Goal: Task Accomplishment & Management: Use online tool/utility

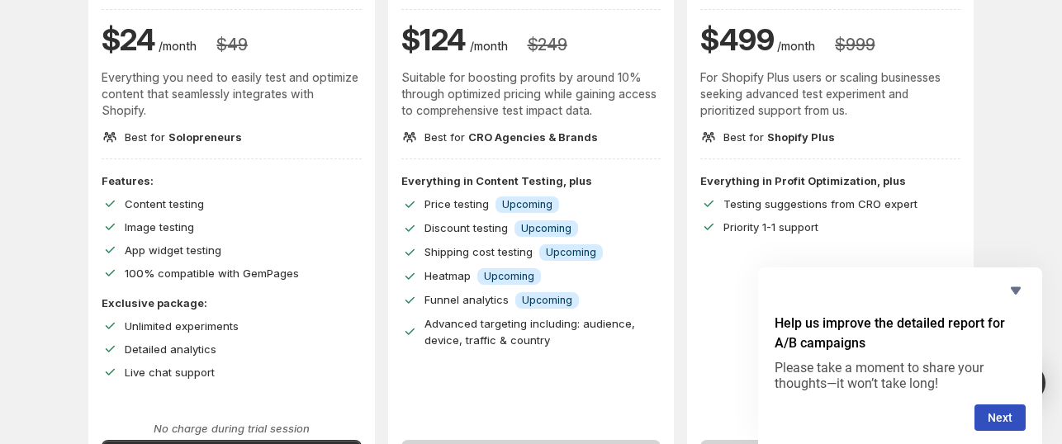
scroll to position [213, 0]
click at [1014, 293] on icon "Hide survey" at bounding box center [1016, 290] width 10 height 7
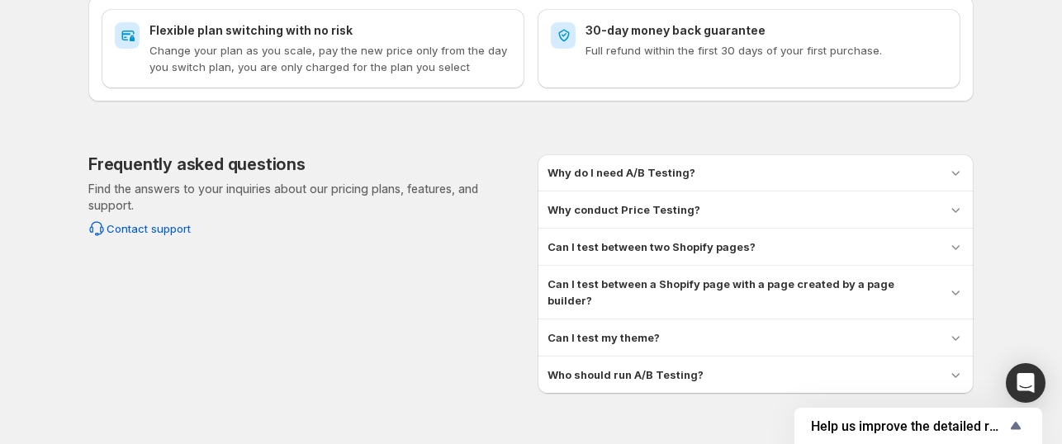
scroll to position [802, 0]
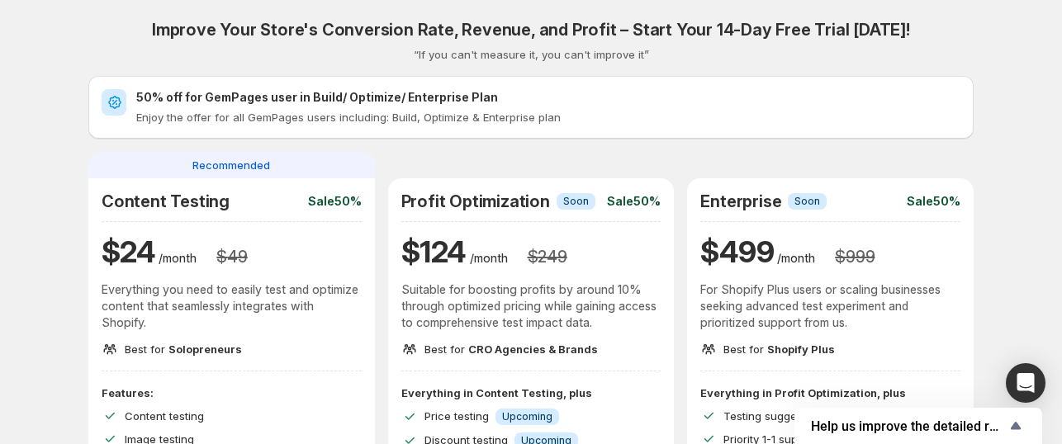
click at [301, 216] on div "Content Testing Sale 50% $ 24 /month $ 49 Everything you need to easily test an…" at bounding box center [232, 275] width 260 height 166
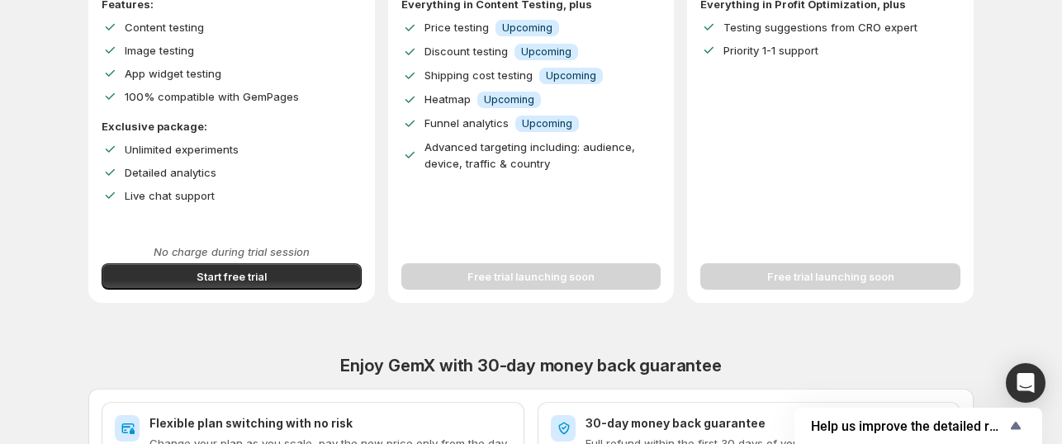
scroll to position [390, 0]
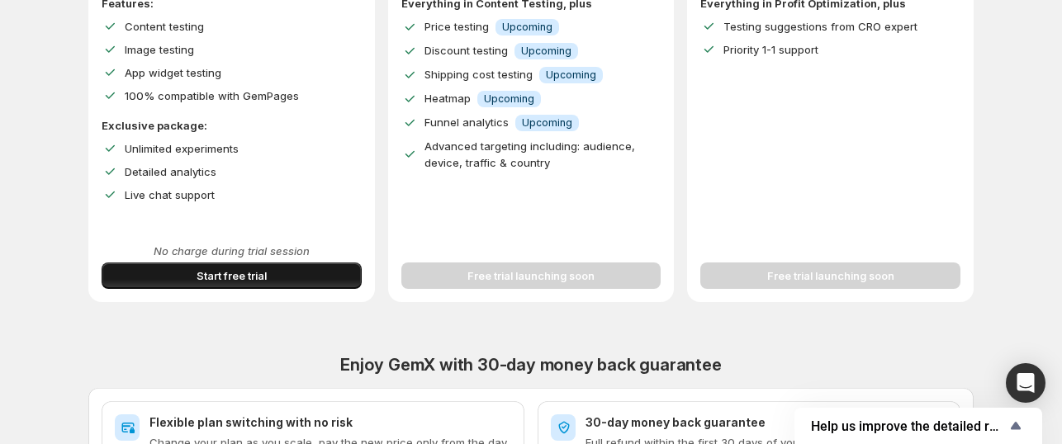
click at [311, 274] on button "Start free trial" at bounding box center [232, 276] width 260 height 26
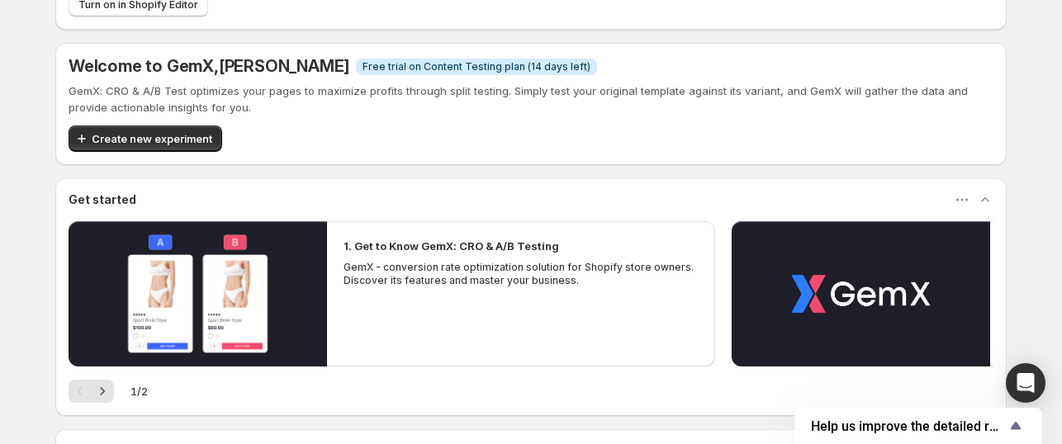
scroll to position [110, 0]
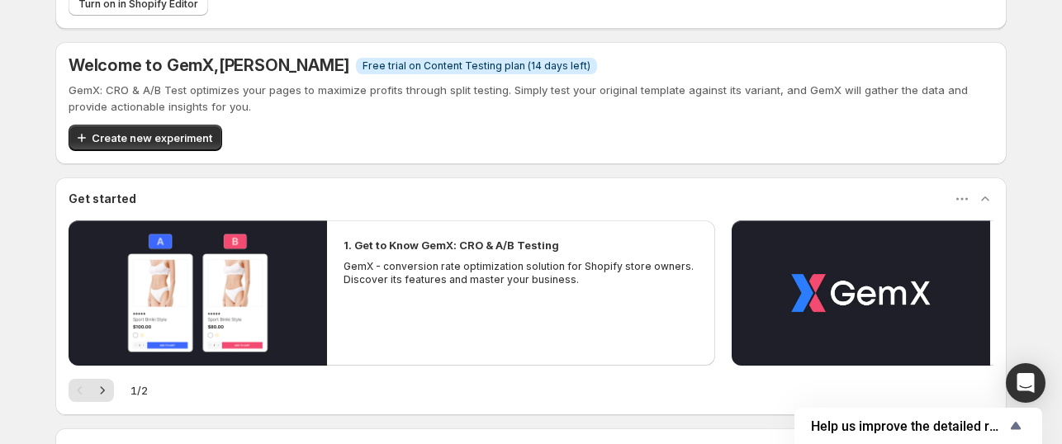
click at [119, 388] on div "1 / 2" at bounding box center [531, 390] width 925 height 23
click at [111, 391] on icon "Next" at bounding box center [102, 390] width 17 height 17
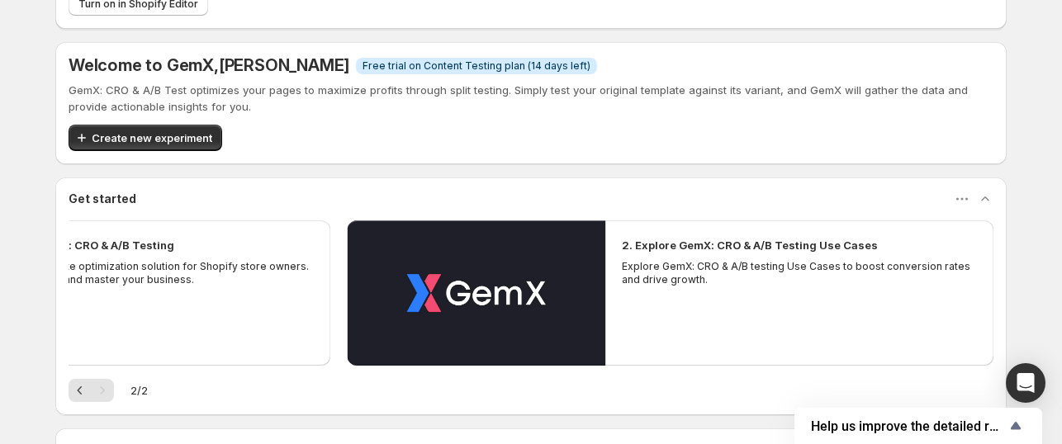
scroll to position [0, 0]
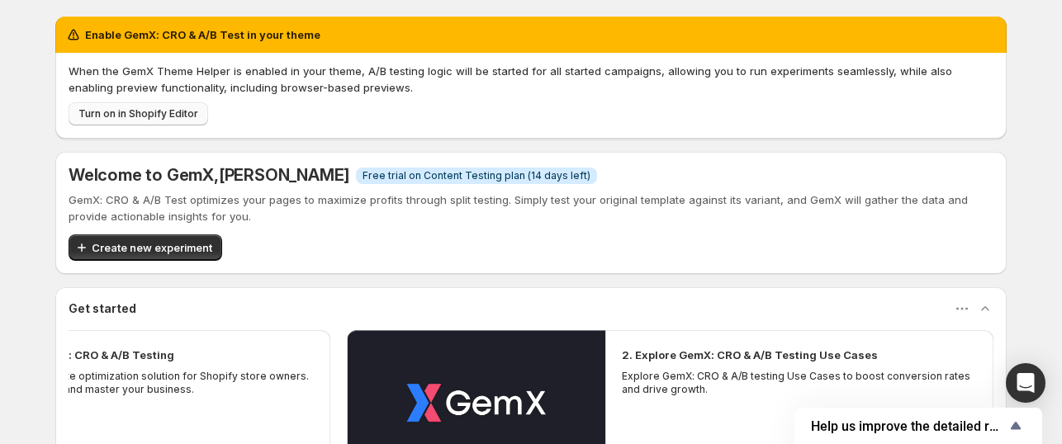
click at [162, 112] on span "Turn on in Shopify Editor" at bounding box center [138, 113] width 120 height 13
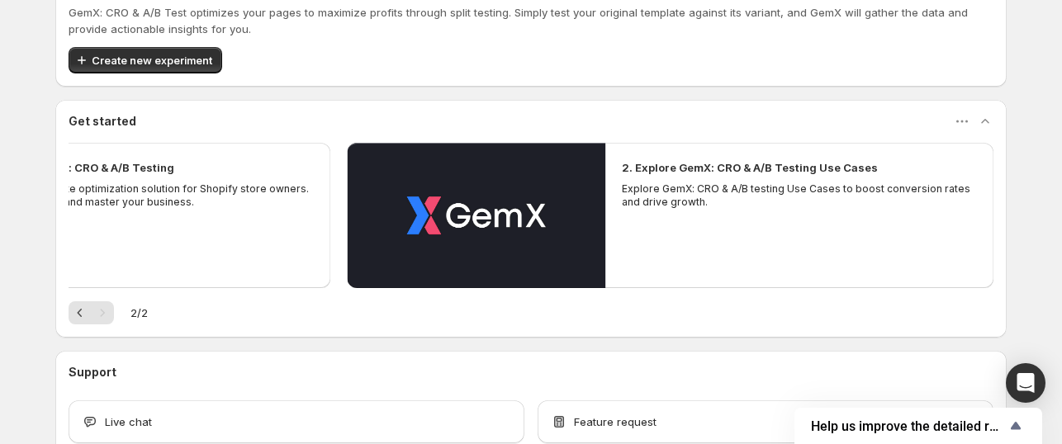
scroll to position [53, 0]
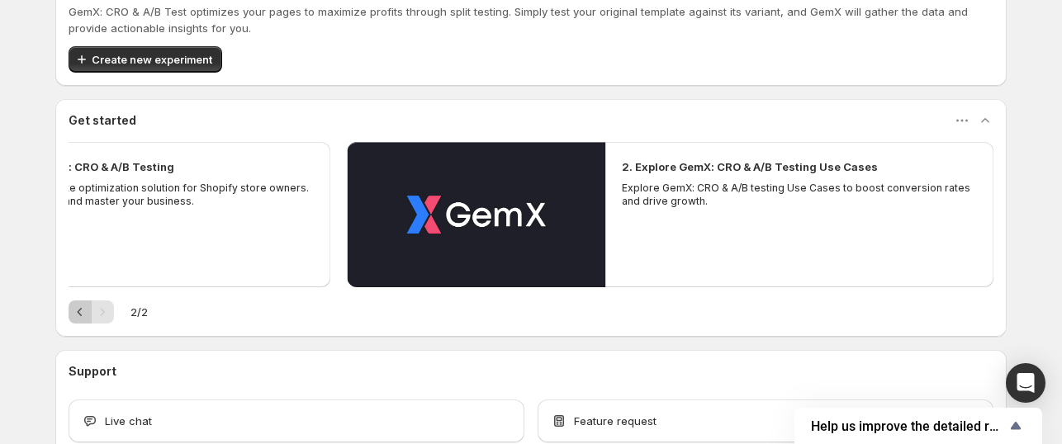
click at [81, 311] on icon "Previous" at bounding box center [80, 312] width 17 height 17
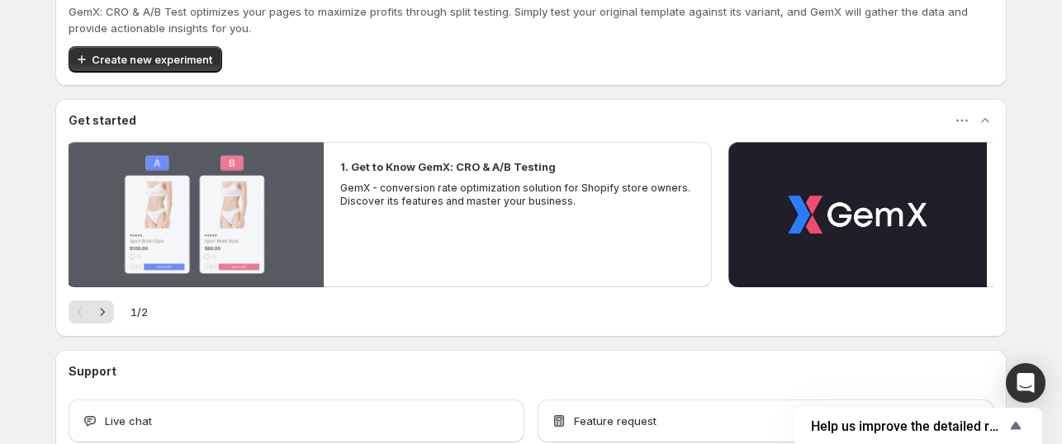
click at [320, 234] on button "Play video" at bounding box center [194, 214] width 258 height 145
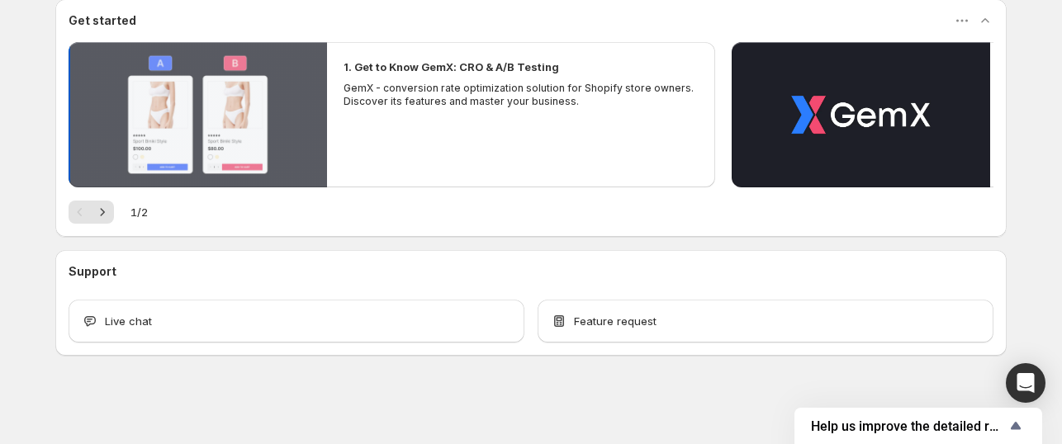
scroll to position [152, 0]
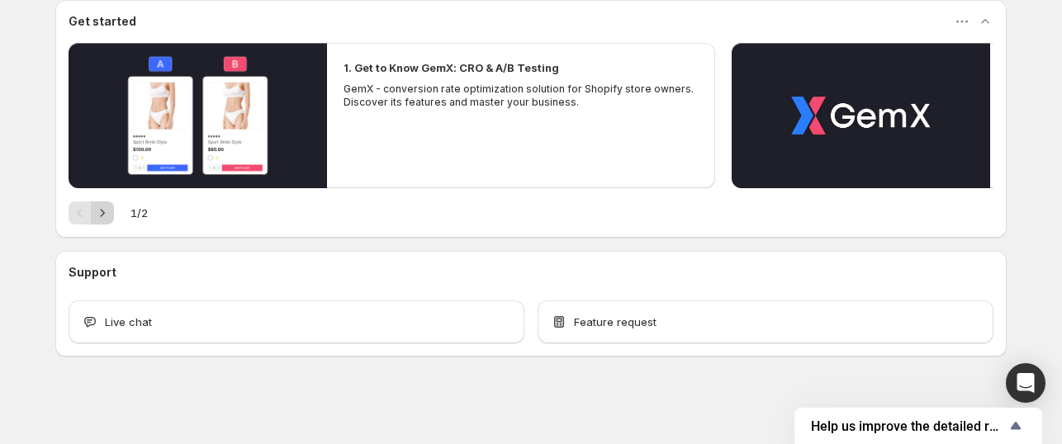
click at [114, 215] on button "Next" at bounding box center [102, 212] width 23 height 23
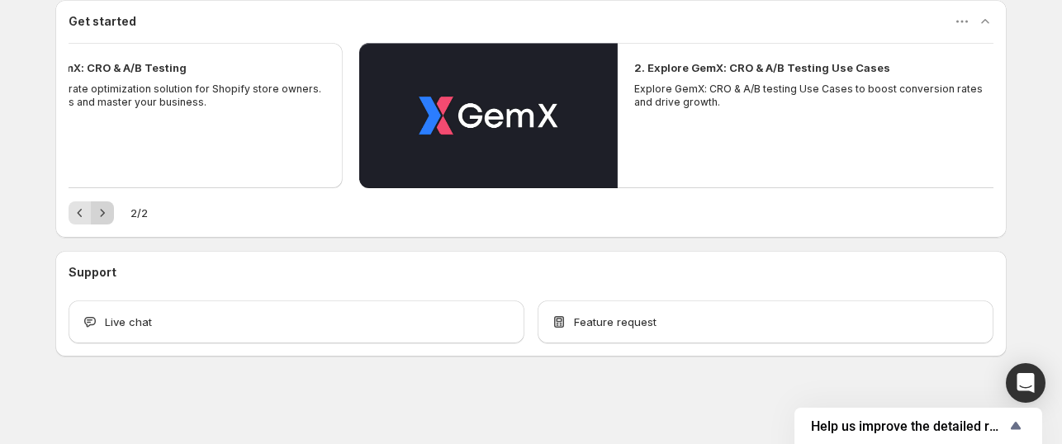
scroll to position [127, 0]
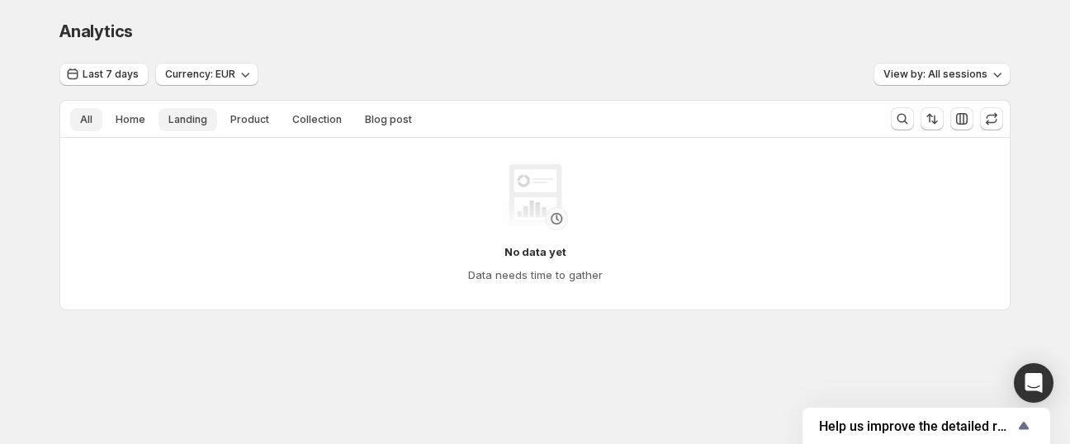
click at [186, 119] on span "Landing" at bounding box center [187, 119] width 39 height 13
click at [98, 109] on button "All" at bounding box center [86, 119] width 32 height 23
click at [911, 79] on span "View by: All sessions" at bounding box center [935, 74] width 104 height 13
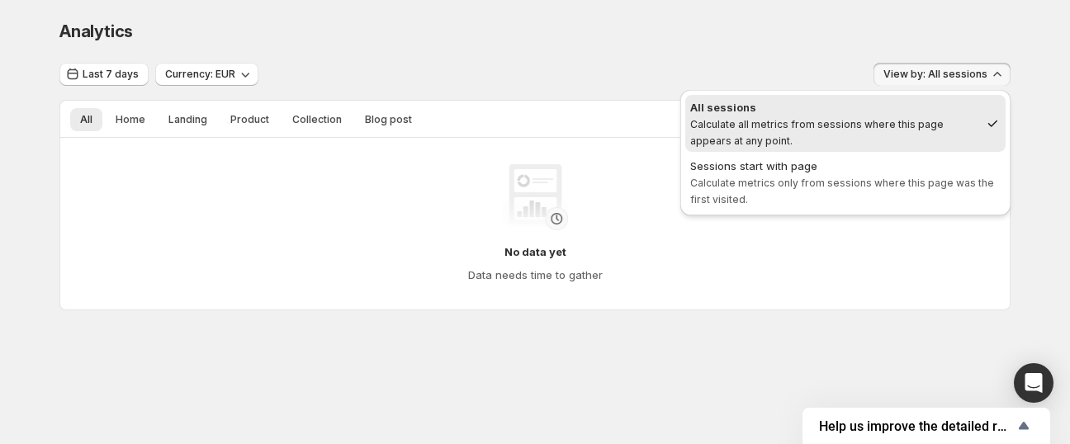
click at [744, 52] on div "Analytics. This page is ready Analytics" at bounding box center [534, 31] width 951 height 63
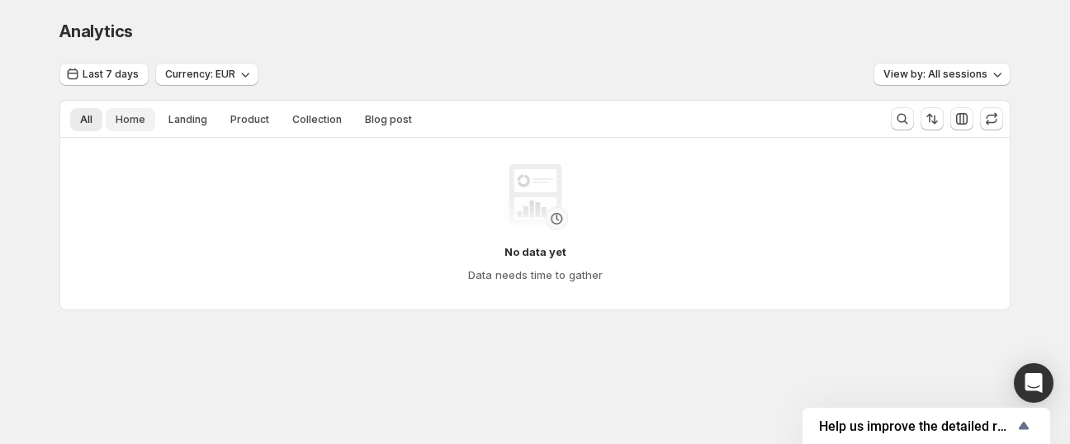
click at [122, 119] on span "Home" at bounding box center [131, 119] width 30 height 13
click at [198, 119] on span "Landing" at bounding box center [187, 119] width 39 height 13
click at [135, 114] on span "Home" at bounding box center [131, 119] width 30 height 13
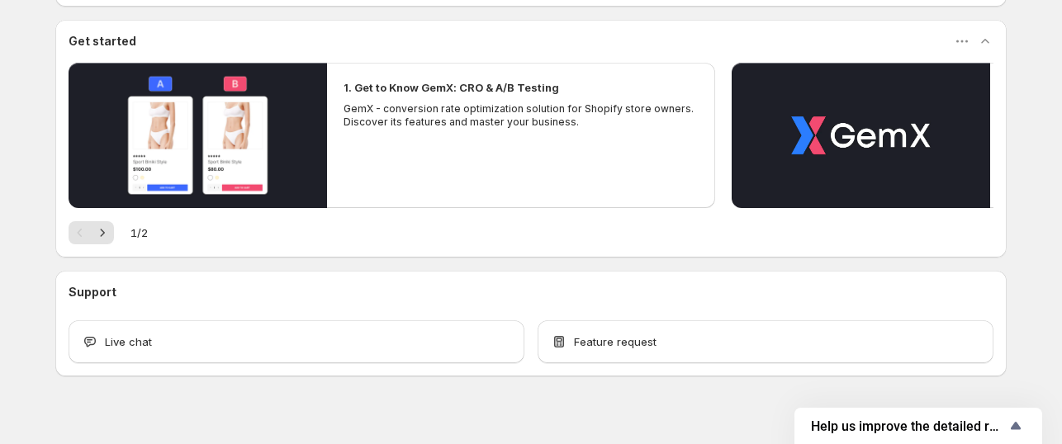
scroll to position [153, 0]
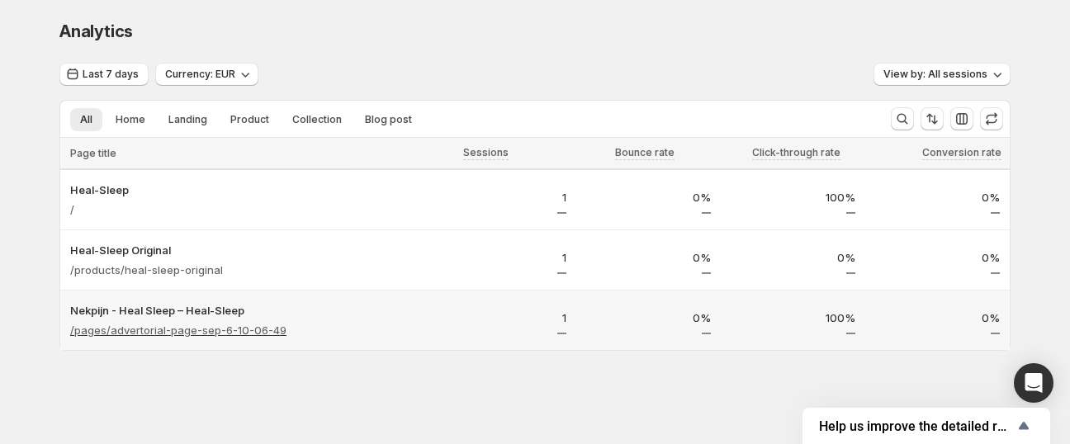
click at [254, 328] on p "/pages/advertorial-page-sep-6-10-06-49" at bounding box center [178, 330] width 216 height 17
click at [372, 320] on div "/pages/advertorial-page-sep-6-10-06-49" at bounding box center [246, 330] width 352 height 23
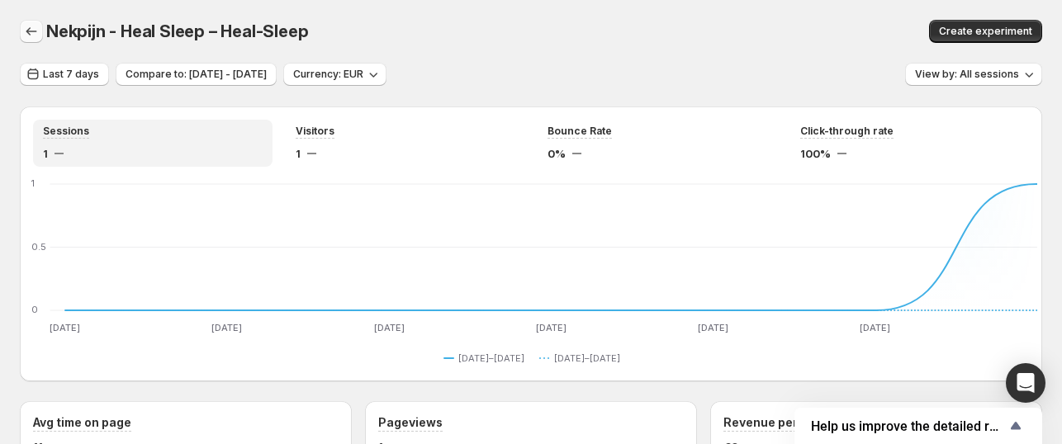
click at [31, 40] on button "button" at bounding box center [31, 31] width 23 height 23
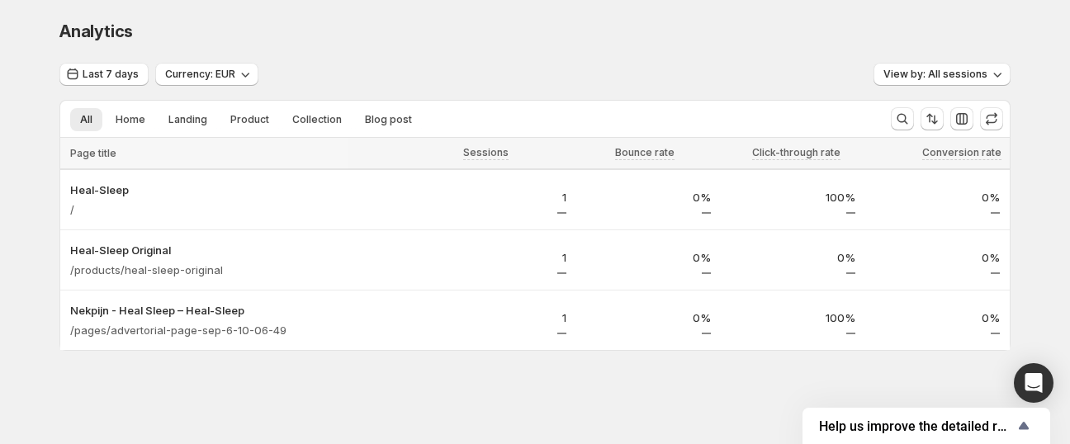
click at [255, 47] on div "Analytics. This page is ready Analytics" at bounding box center [534, 31] width 951 height 63
click at [261, 49] on div "Analytics. This page is ready Analytics" at bounding box center [534, 31] width 951 height 63
click at [244, 26] on div "Analytics" at bounding box center [534, 31] width 951 height 23
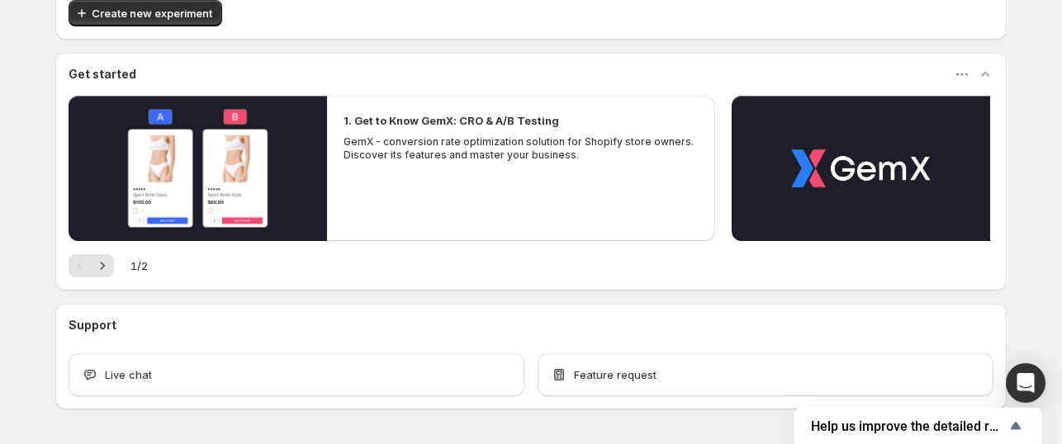
scroll to position [121, 0]
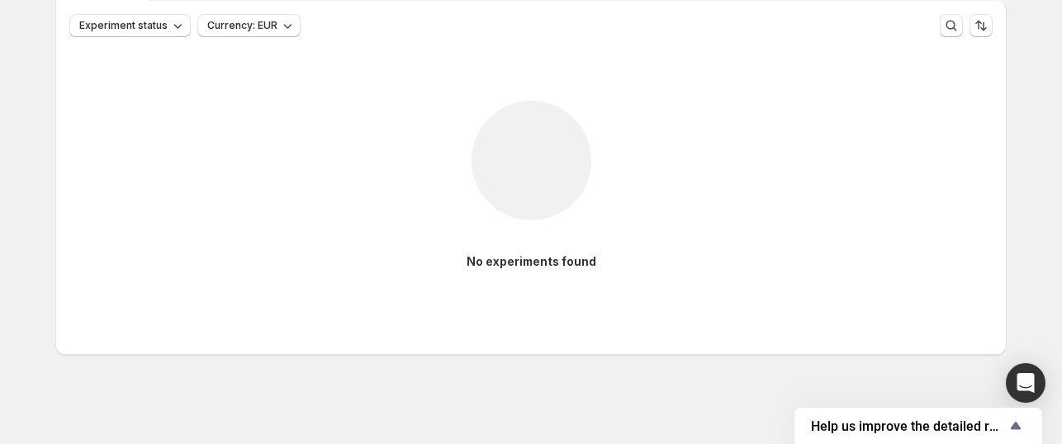
scroll to position [98, 0]
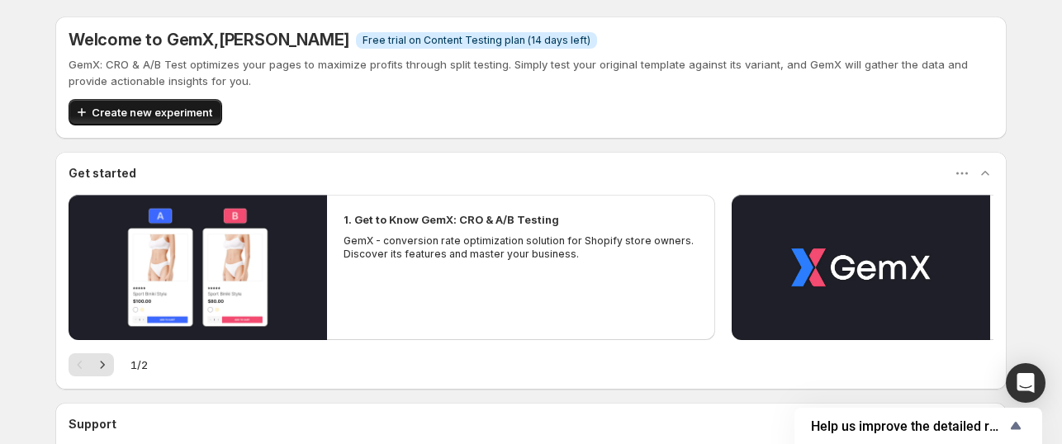
click at [174, 111] on span "Create new experiment" at bounding box center [152, 112] width 121 height 17
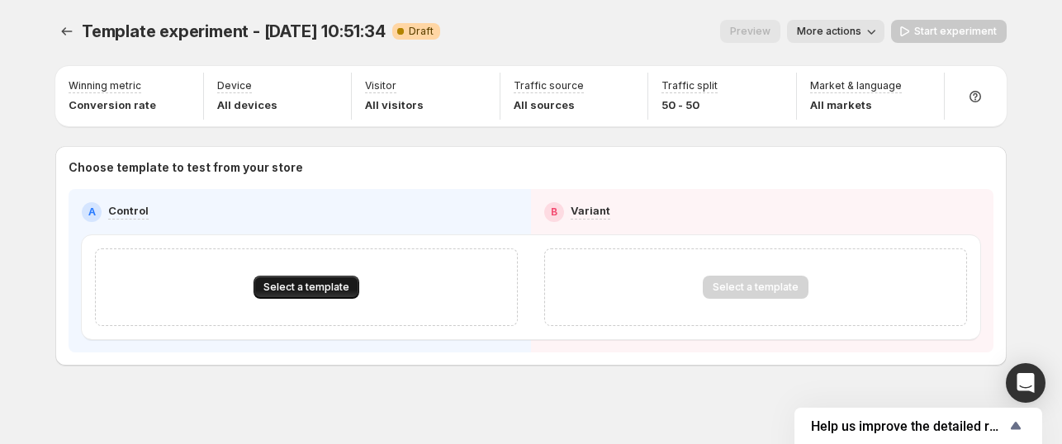
click at [304, 286] on span "Select a template" at bounding box center [306, 287] width 86 height 13
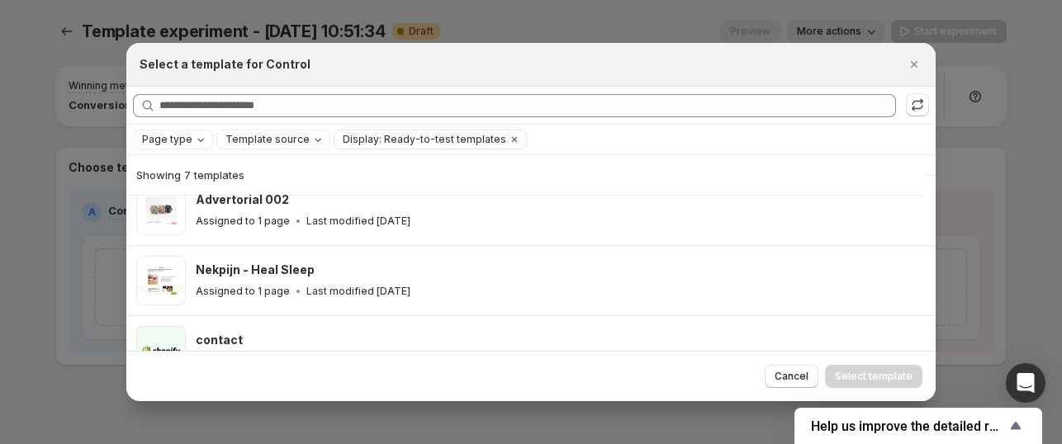
scroll to position [297, 0]
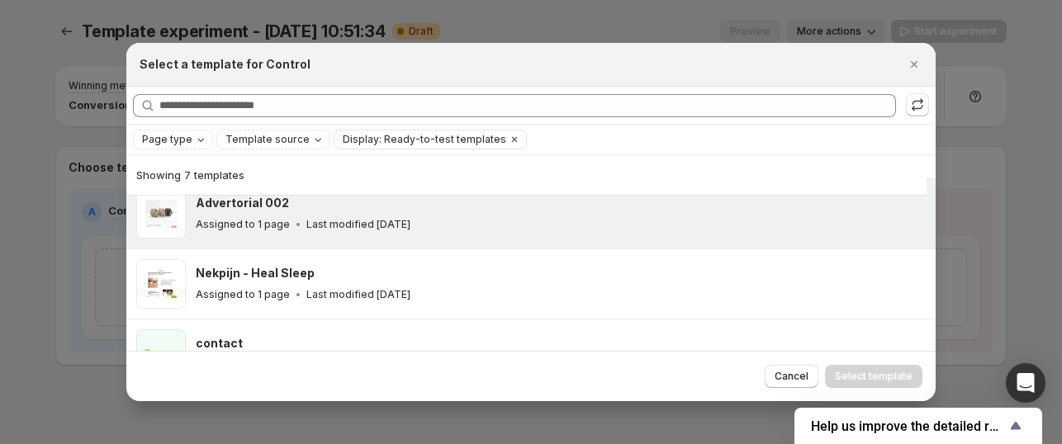
click at [296, 223] on icon ":rlg:" at bounding box center [297, 224] width 3 height 3
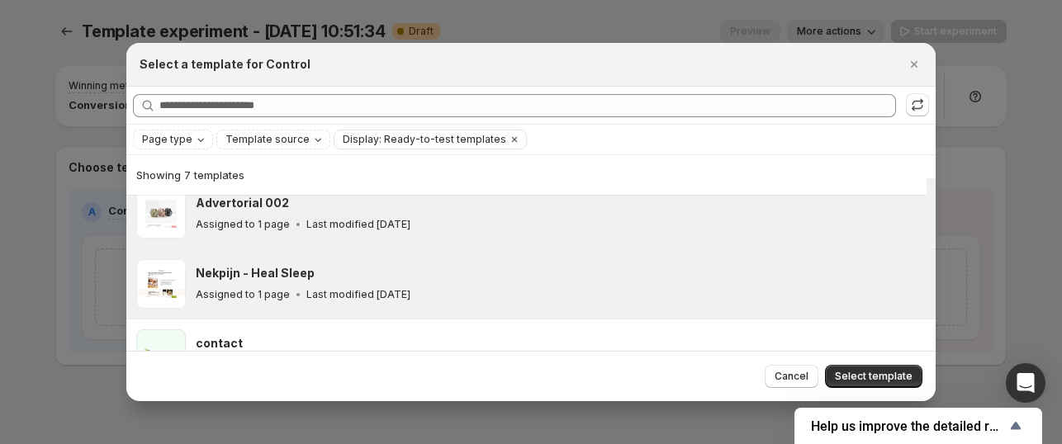
click at [725, 296] on div "Assigned to 1 page Last modified 7 days ago" at bounding box center [558, 294] width 725 height 17
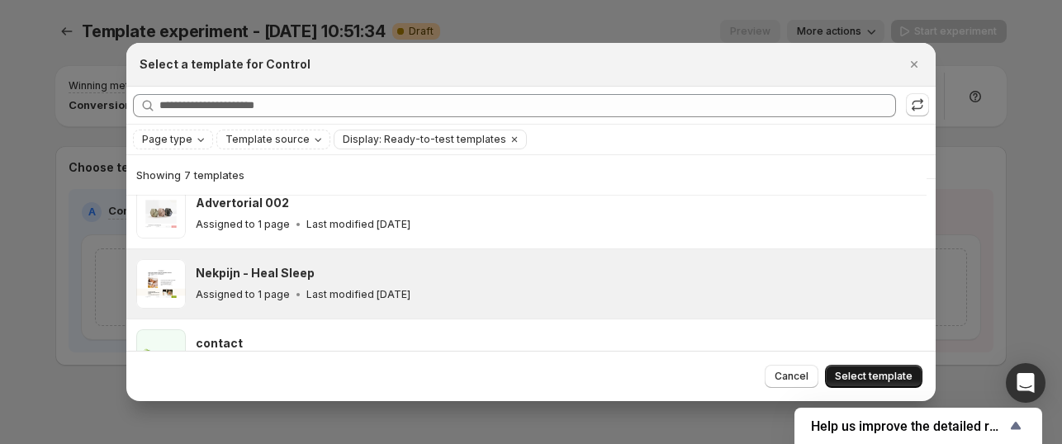
click at [853, 376] on span "Select template" at bounding box center [874, 376] width 78 height 13
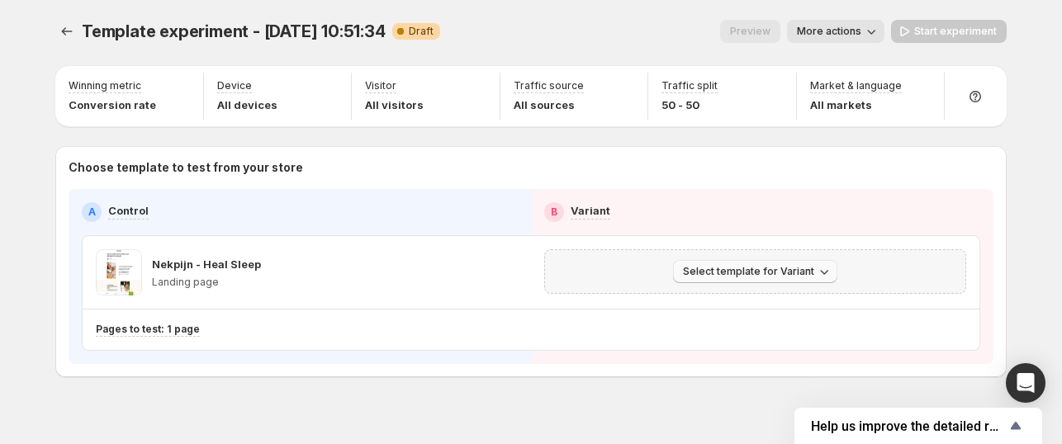
click at [796, 272] on span "Select template for Variant" at bounding box center [748, 271] width 131 height 13
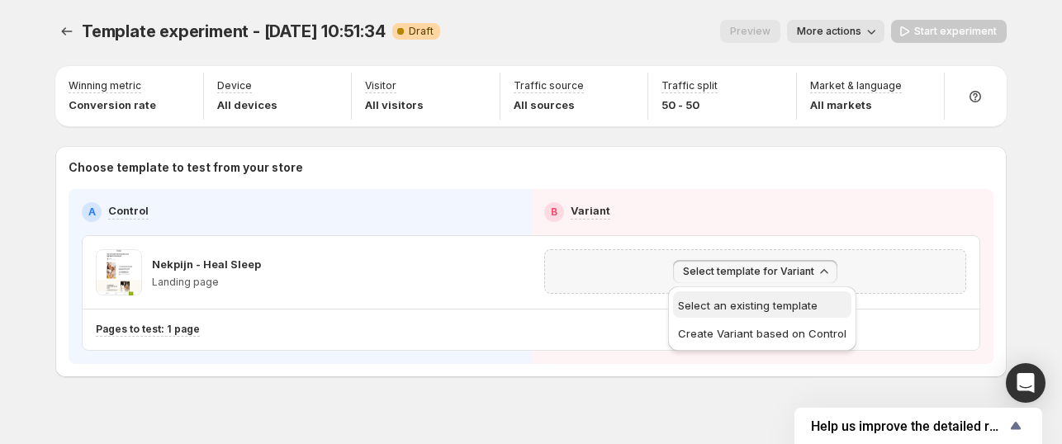
click at [783, 301] on span "Select an existing template" at bounding box center [748, 305] width 140 height 13
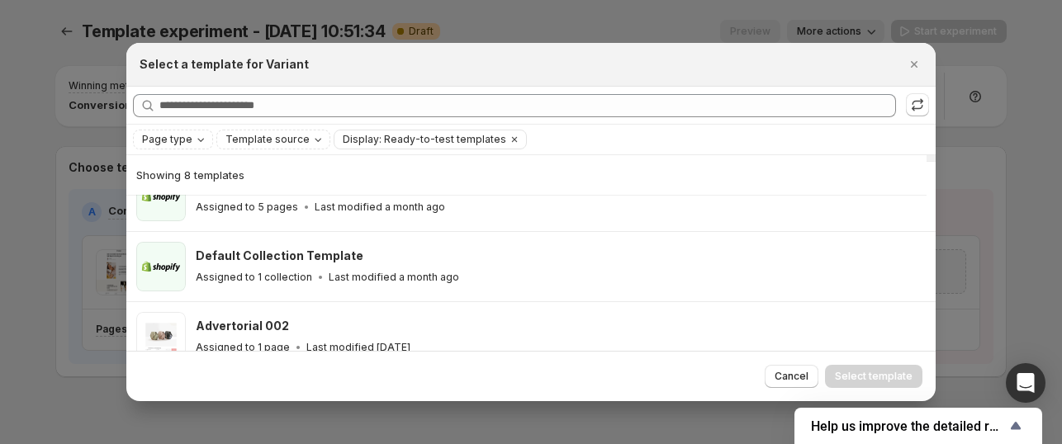
scroll to position [201, 0]
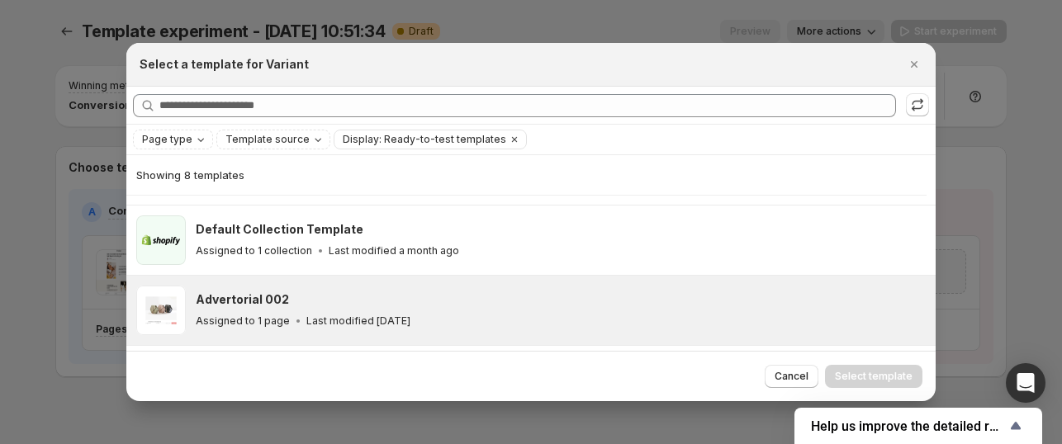
click at [500, 296] on div "Advertorial 002" at bounding box center [558, 299] width 725 height 17
click at [873, 372] on span "Select template" at bounding box center [874, 376] width 78 height 13
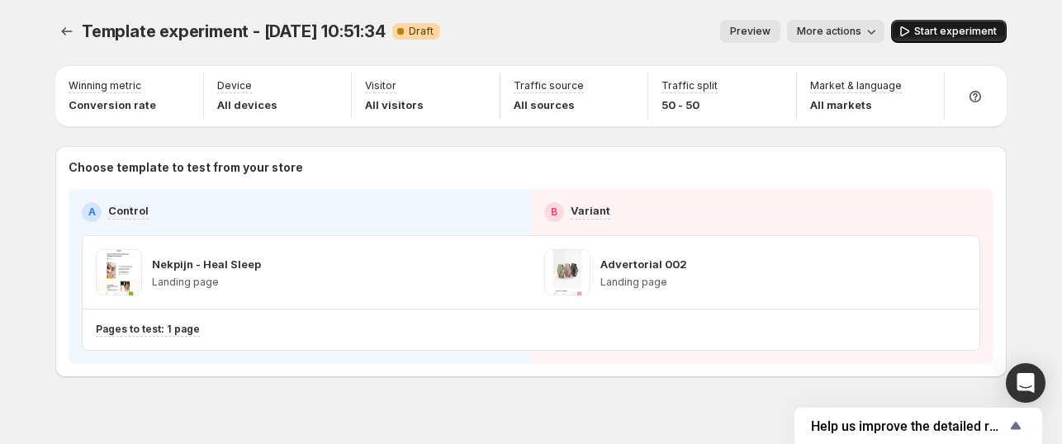
click at [944, 35] on span "Start experiment" at bounding box center [955, 31] width 83 height 13
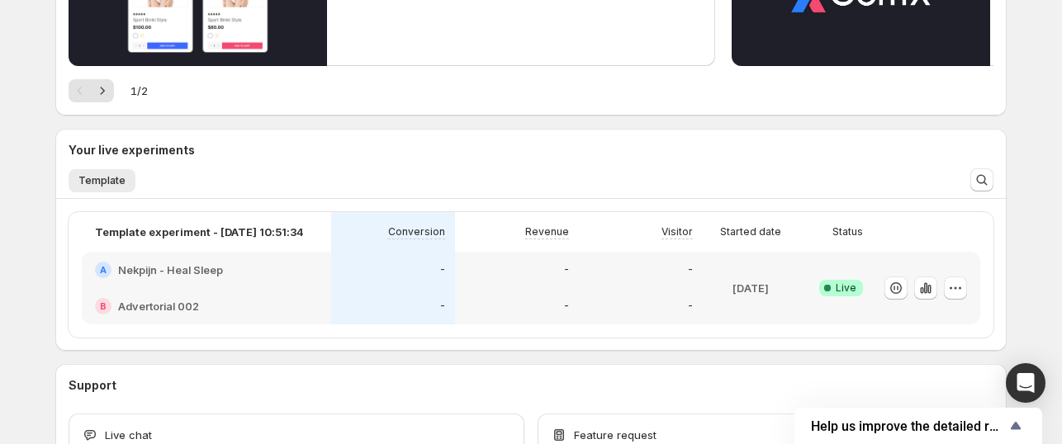
scroll to position [357, 0]
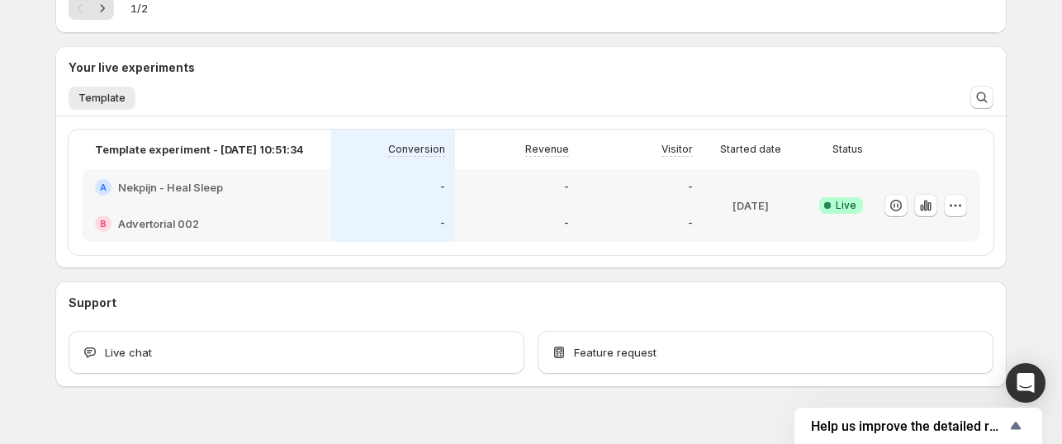
click at [18, 203] on div "Welcome to GemX , [PERSON_NAME] Info Free trial on Content Testing plan (14 day…" at bounding box center [531, 59] width 1062 height 833
click at [961, 197] on icon "button" at bounding box center [955, 205] width 17 height 17
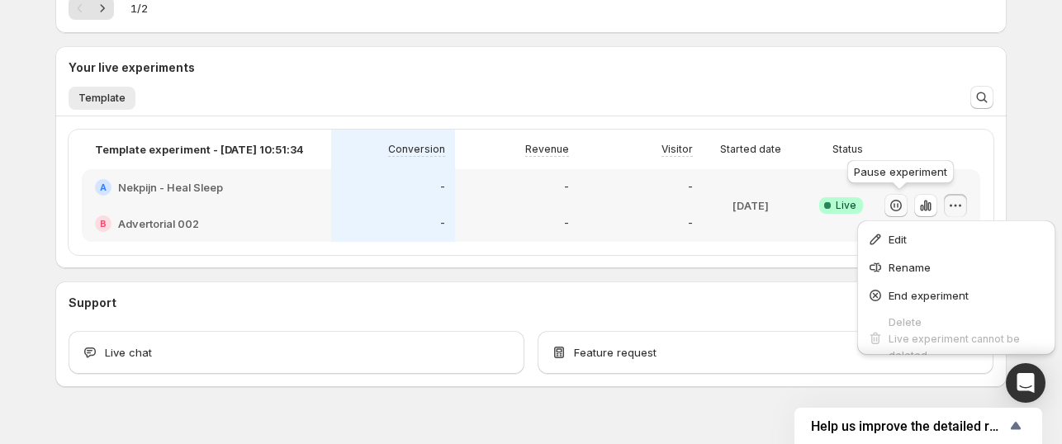
click at [898, 205] on icon "button" at bounding box center [898, 205] width 2 height 5
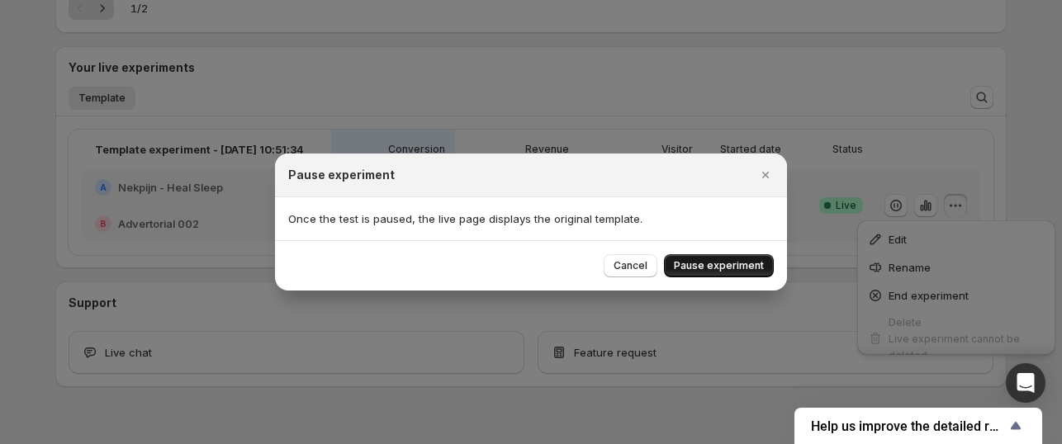
click at [689, 268] on span "Pause experiment" at bounding box center [719, 265] width 90 height 13
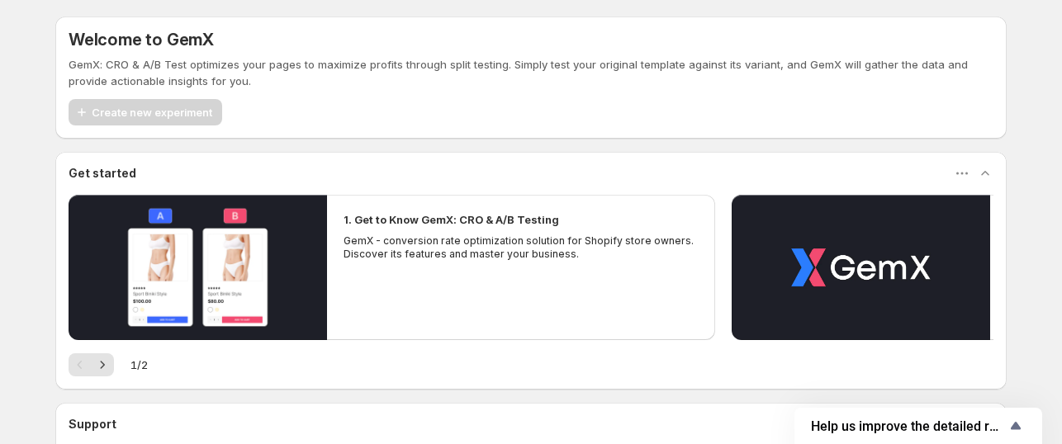
scroll to position [153, 0]
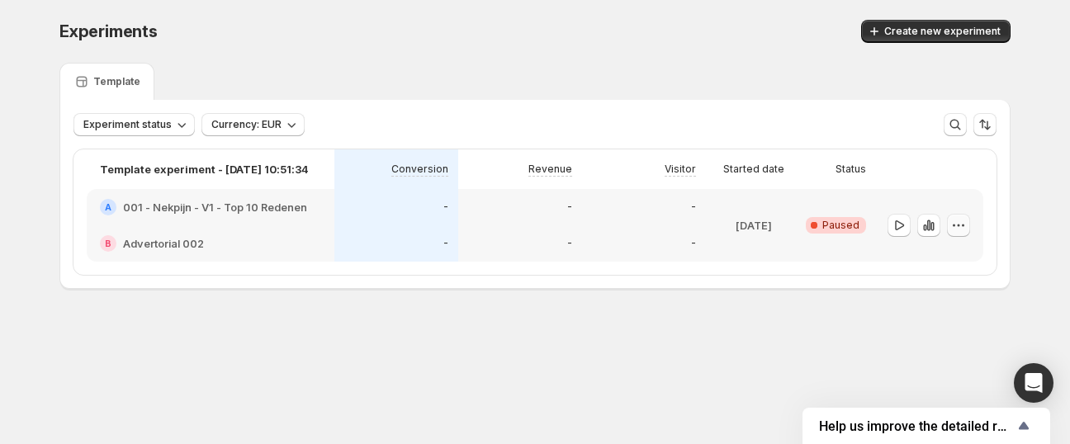
click at [963, 220] on icon "button" at bounding box center [958, 225] width 17 height 17
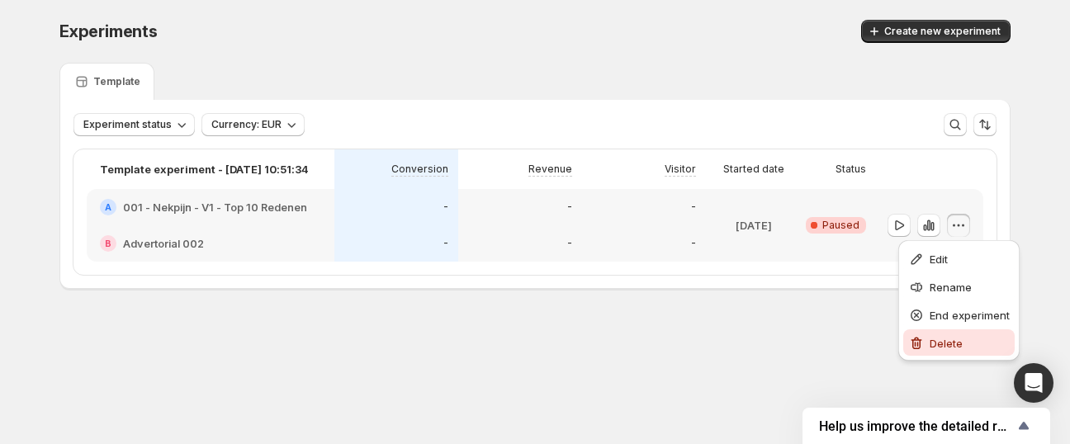
click at [952, 340] on span "Delete" at bounding box center [946, 343] width 33 height 13
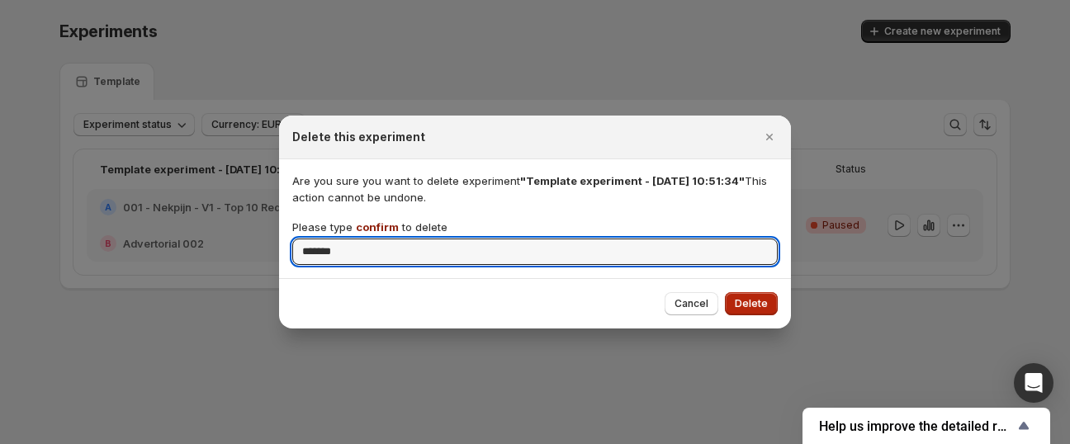
type input "*******"
click at [746, 303] on span "Delete" at bounding box center [751, 303] width 33 height 13
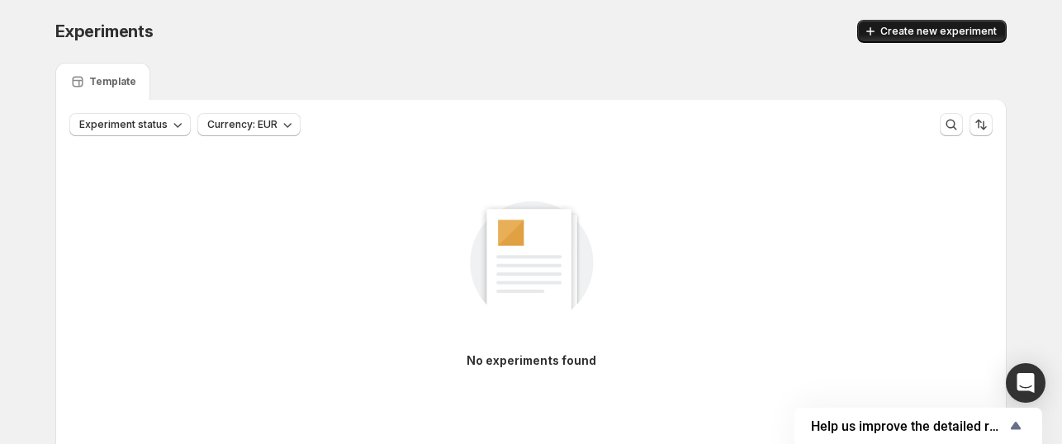
click at [902, 39] on button "Create new experiment" at bounding box center [931, 31] width 149 height 23
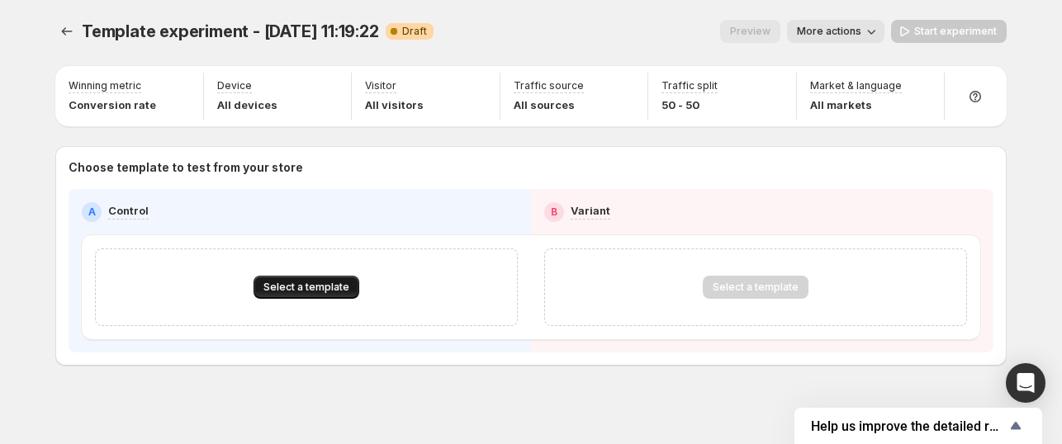
click at [291, 296] on button "Select a template" at bounding box center [306, 287] width 106 height 23
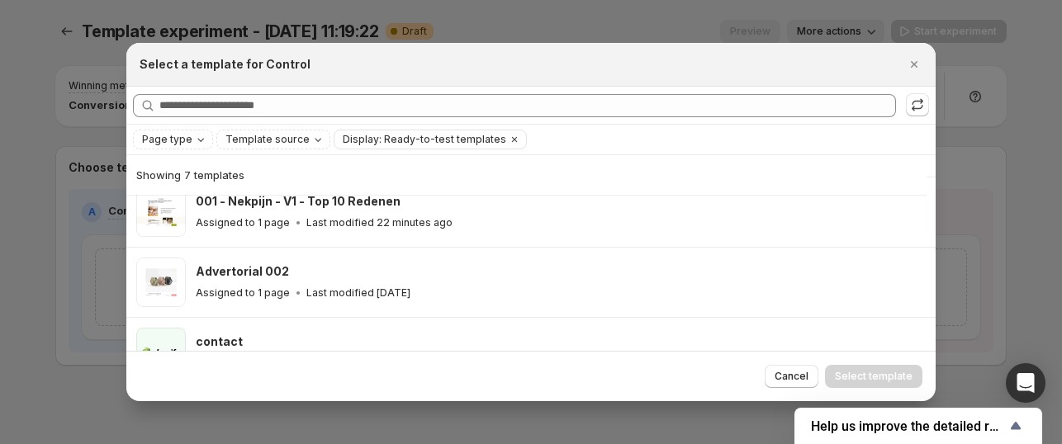
scroll to position [261, 0]
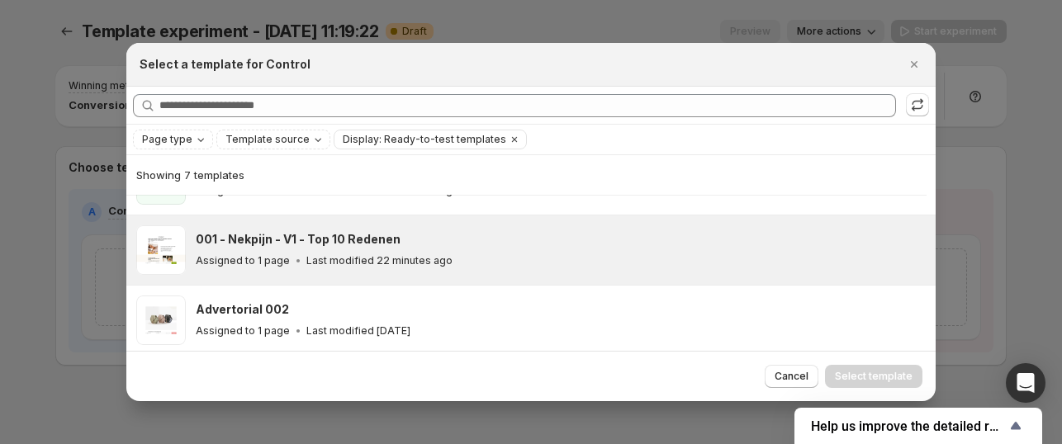
click at [393, 254] on p "Last modified 22 minutes ago" at bounding box center [379, 260] width 146 height 13
click at [839, 376] on span "Select template" at bounding box center [874, 376] width 78 height 13
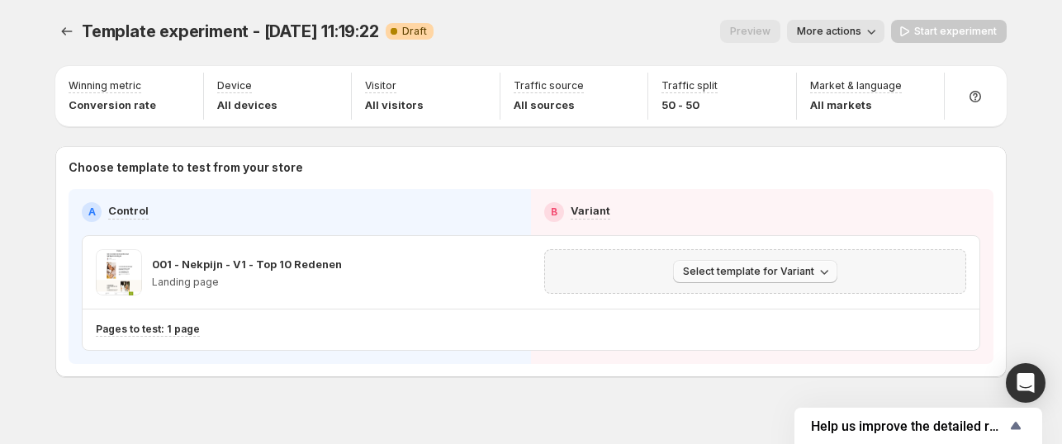
click at [730, 272] on span "Select template for Variant" at bounding box center [748, 271] width 131 height 13
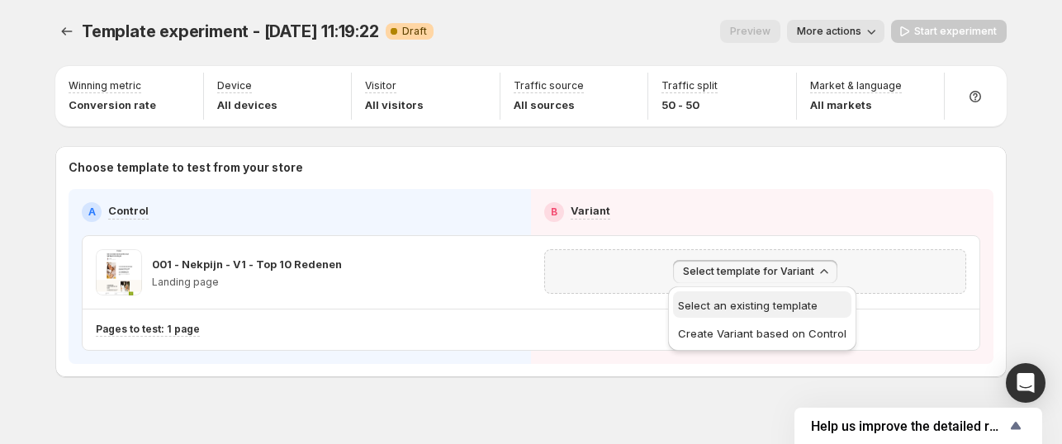
click at [736, 313] on button "Select an existing template" at bounding box center [762, 304] width 178 height 26
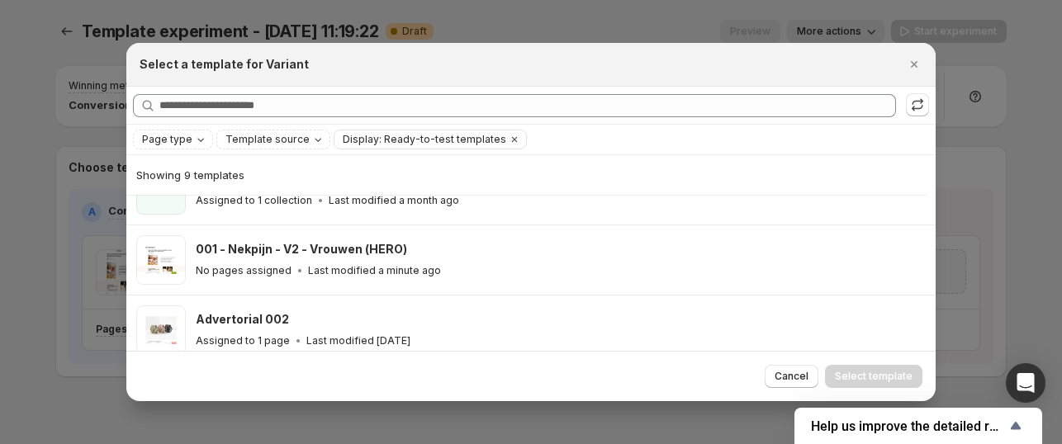
scroll to position [251, 0]
click at [489, 263] on div "No pages assigned Last modified a minute ago" at bounding box center [558, 271] width 725 height 17
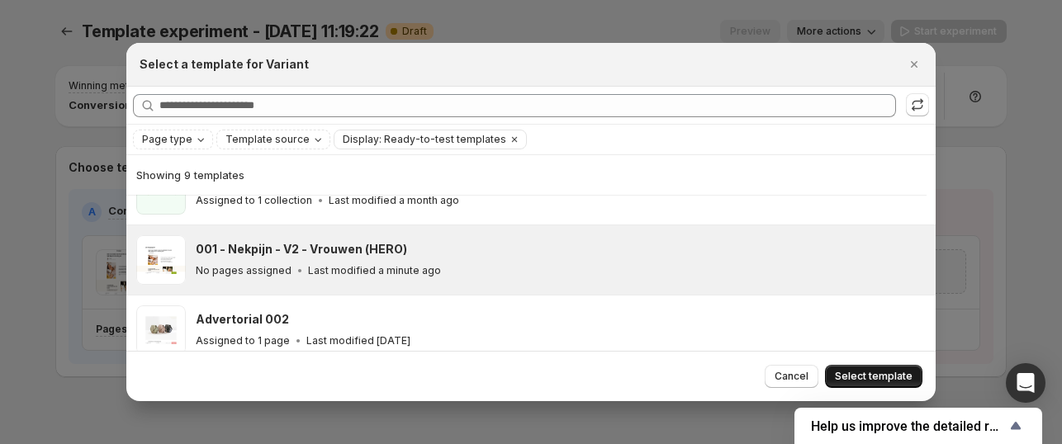
click at [892, 381] on span "Select template" at bounding box center [874, 376] width 78 height 13
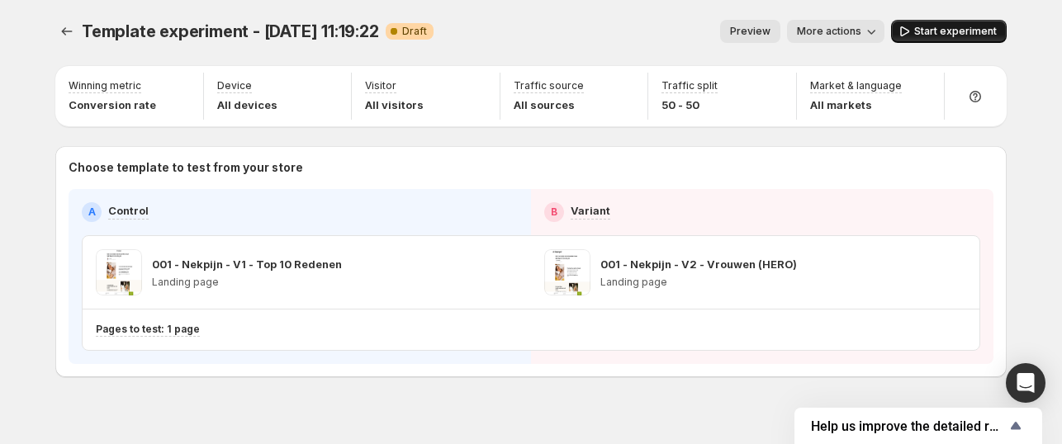
click at [986, 26] on span "Start experiment" at bounding box center [955, 31] width 83 height 13
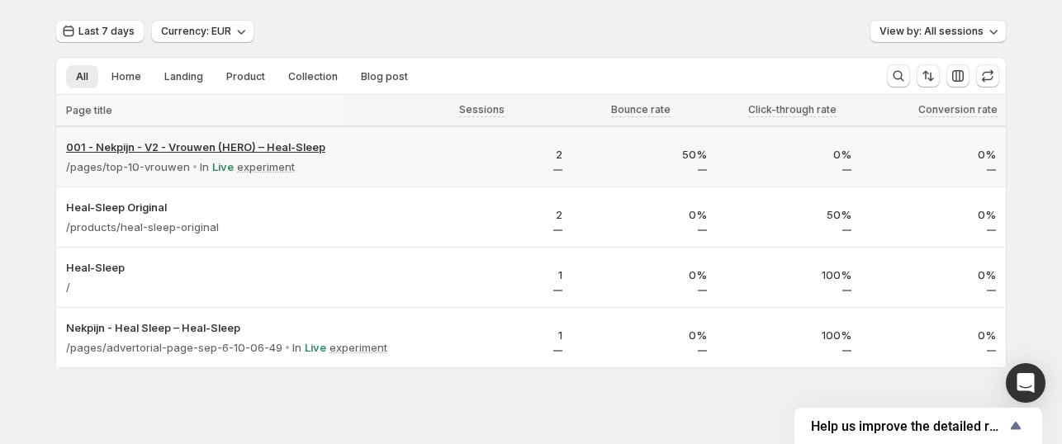
scroll to position [54, 0]
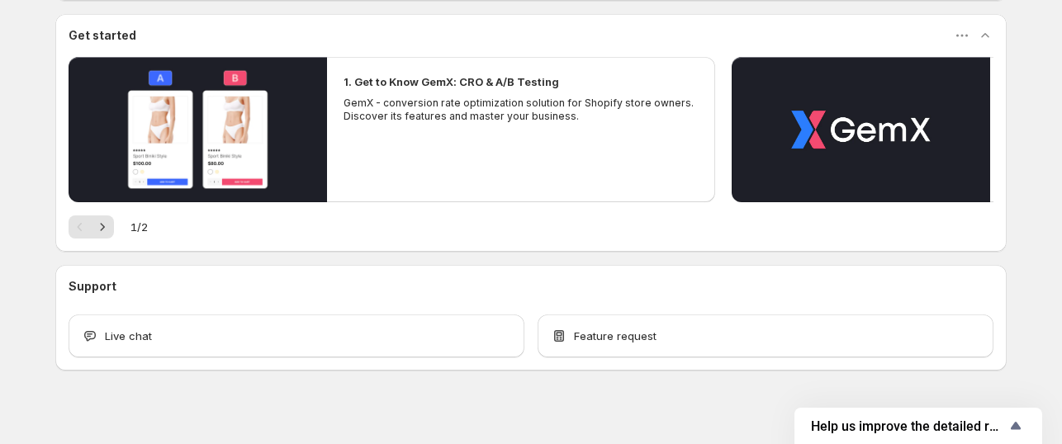
scroll to position [153, 0]
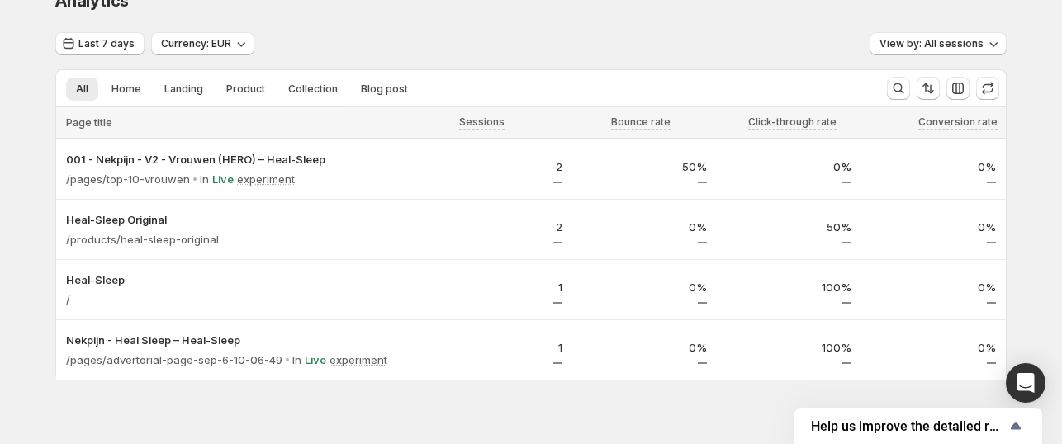
scroll to position [54, 0]
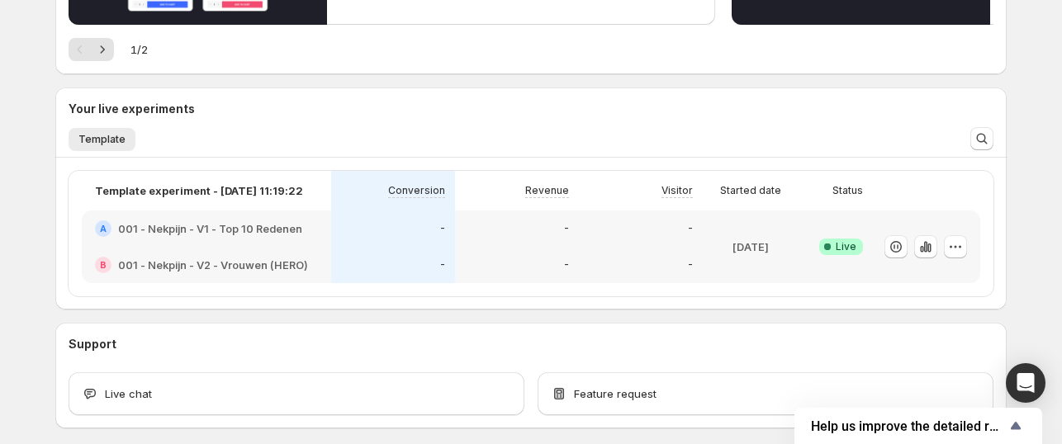
scroll to position [362, 0]
